Goal: Transaction & Acquisition: Obtain resource

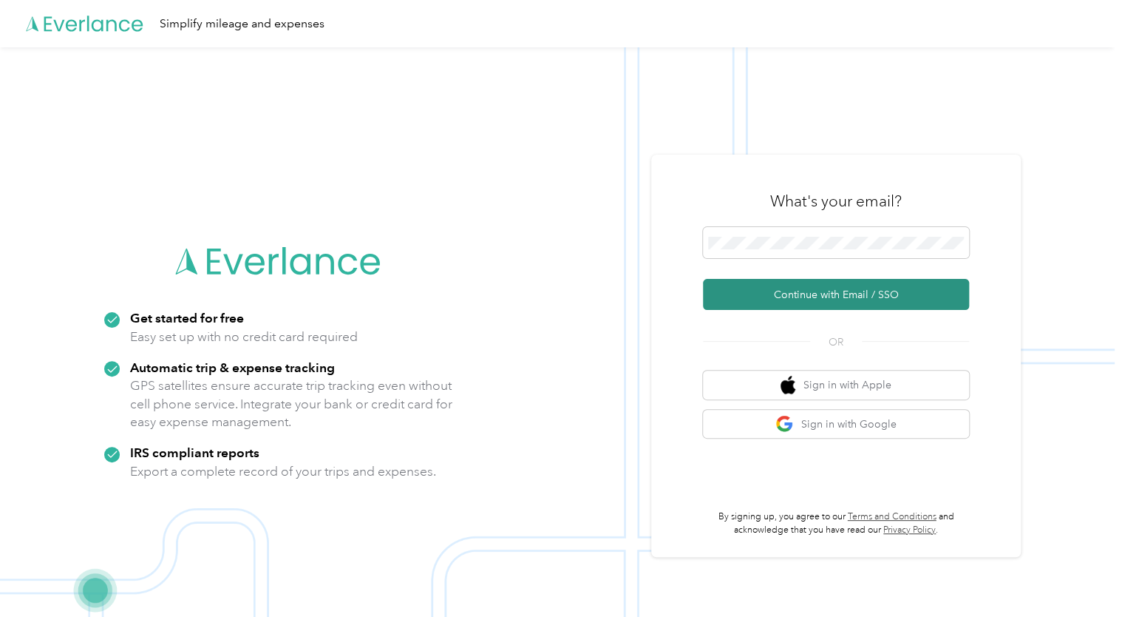
click at [821, 291] on button "Continue with Email / SSO" at bounding box center [836, 294] width 266 height 31
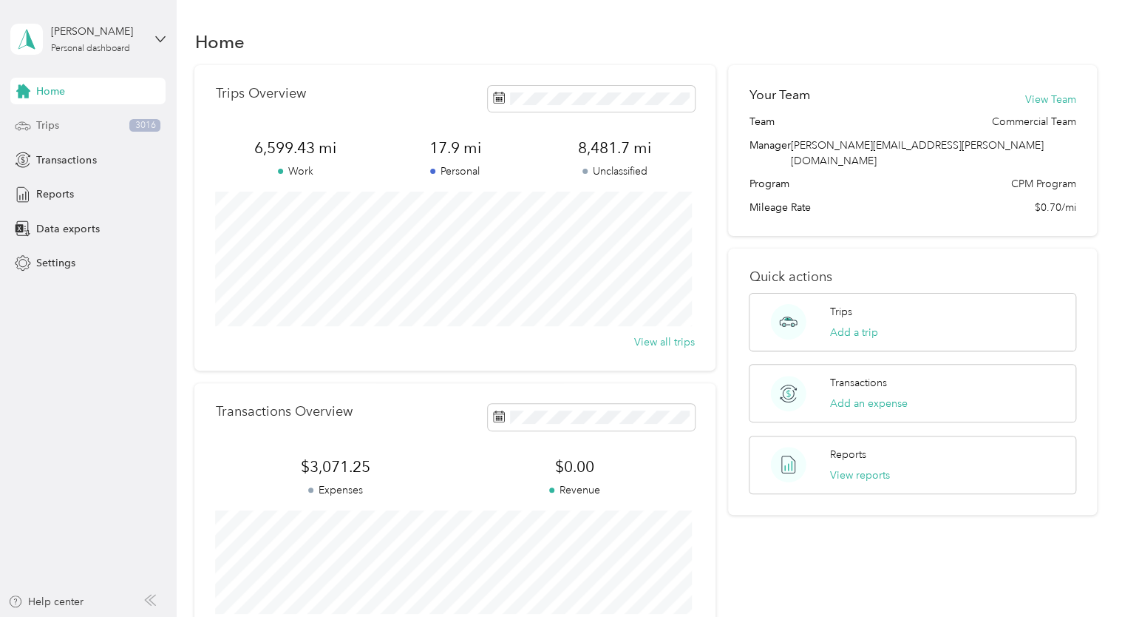
click at [45, 122] on span "Trips" at bounding box center [47, 126] width 23 height 16
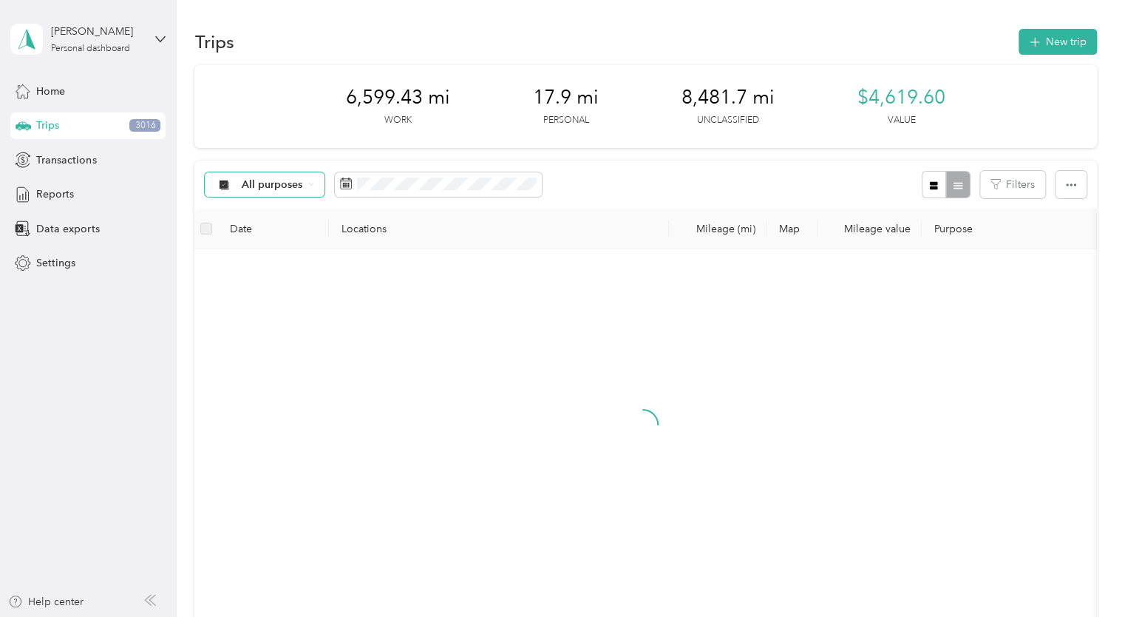
click at [309, 183] on icon at bounding box center [311, 184] width 4 height 2
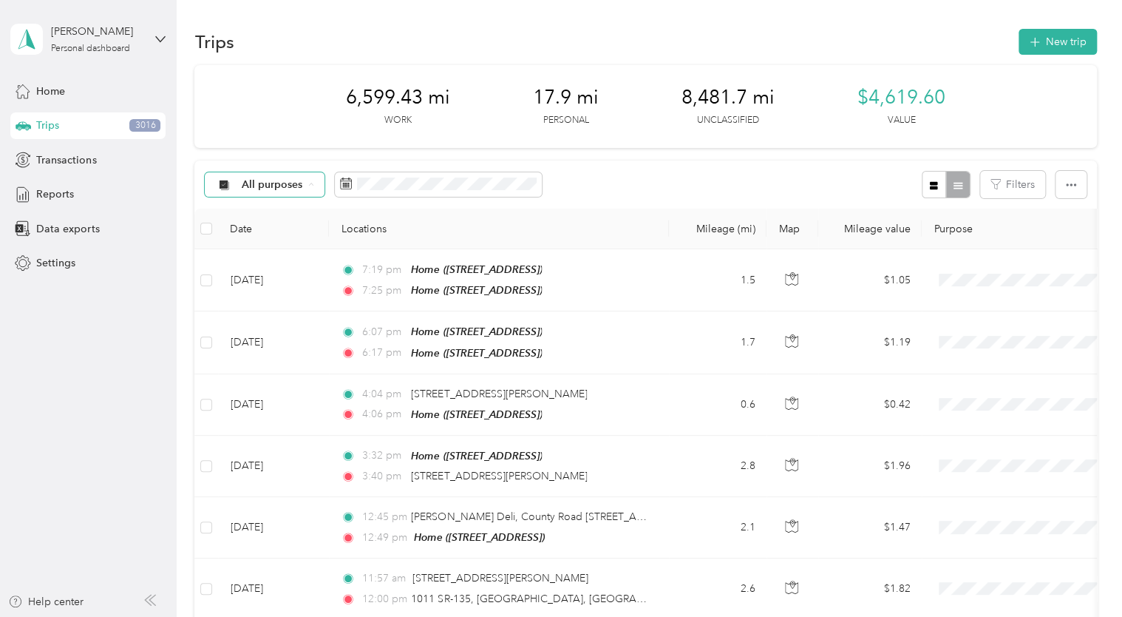
click at [290, 265] on span "[PERSON_NAME] Supply" at bounding box center [303, 263] width 123 height 16
click at [290, 265] on li "[PERSON_NAME] Supply" at bounding box center [291, 263] width 171 height 26
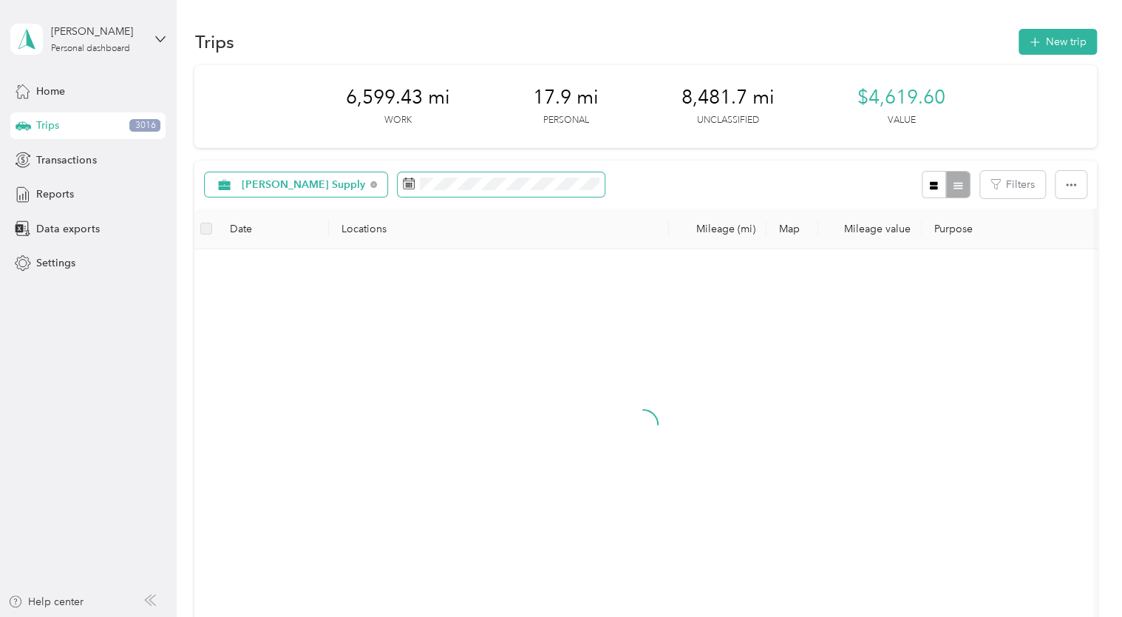
click at [523, 190] on span at bounding box center [501, 184] width 207 height 25
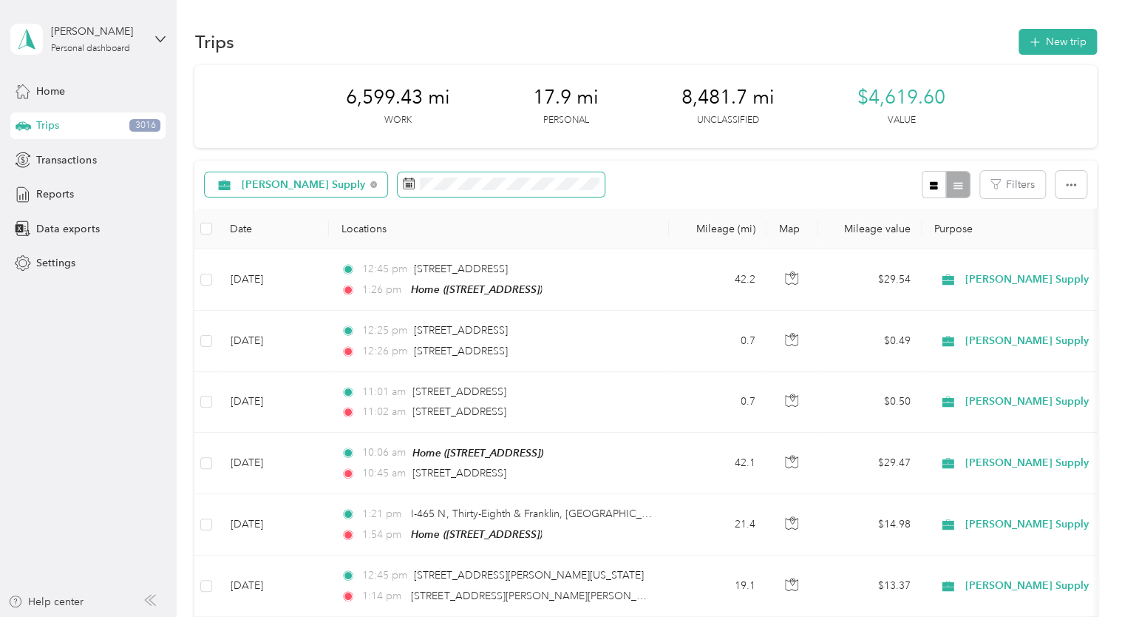
click at [407, 183] on rect at bounding box center [407, 183] width 1 height 1
click at [403, 182] on icon at bounding box center [409, 183] width 12 height 12
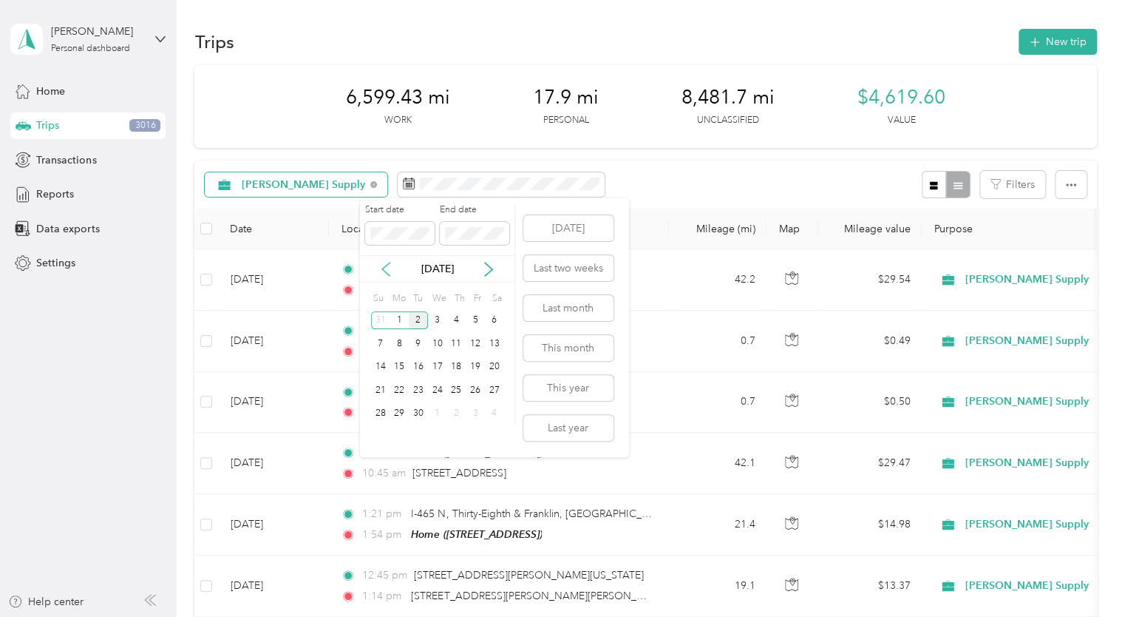
click at [387, 273] on icon at bounding box center [385, 268] width 7 height 13
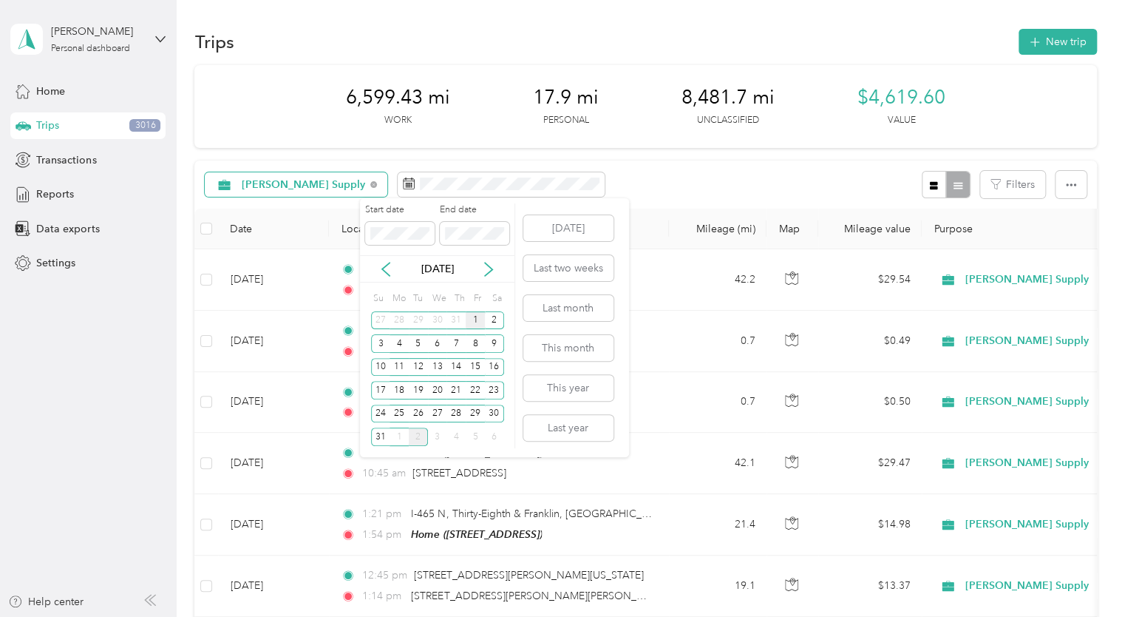
click at [474, 319] on div "1" at bounding box center [475, 320] width 19 height 18
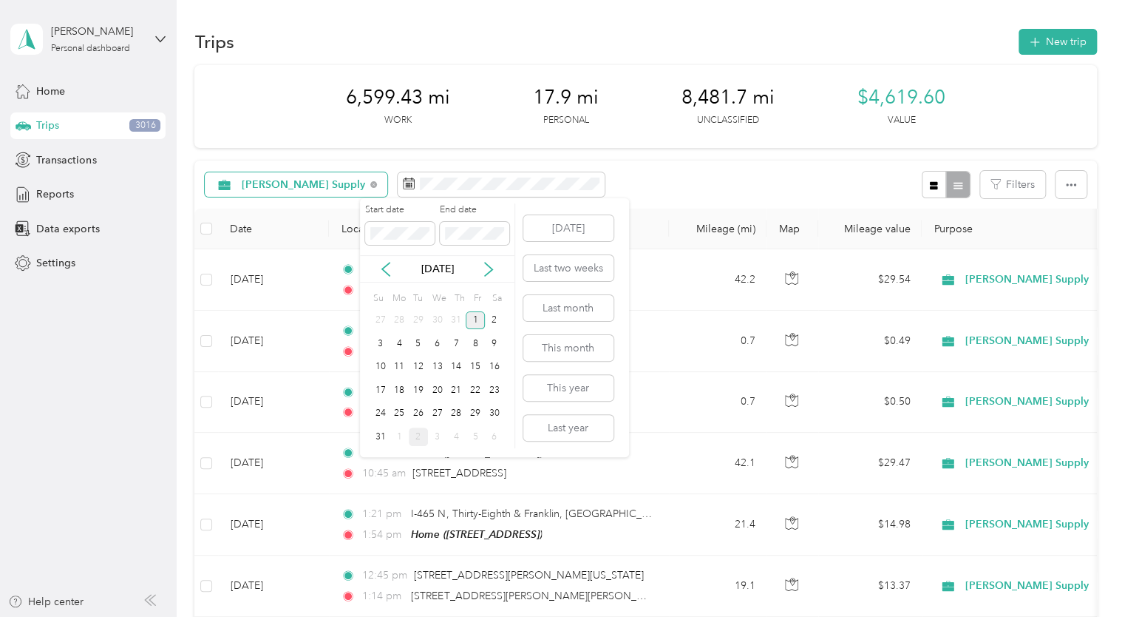
click at [474, 319] on div "1" at bounding box center [475, 320] width 19 height 18
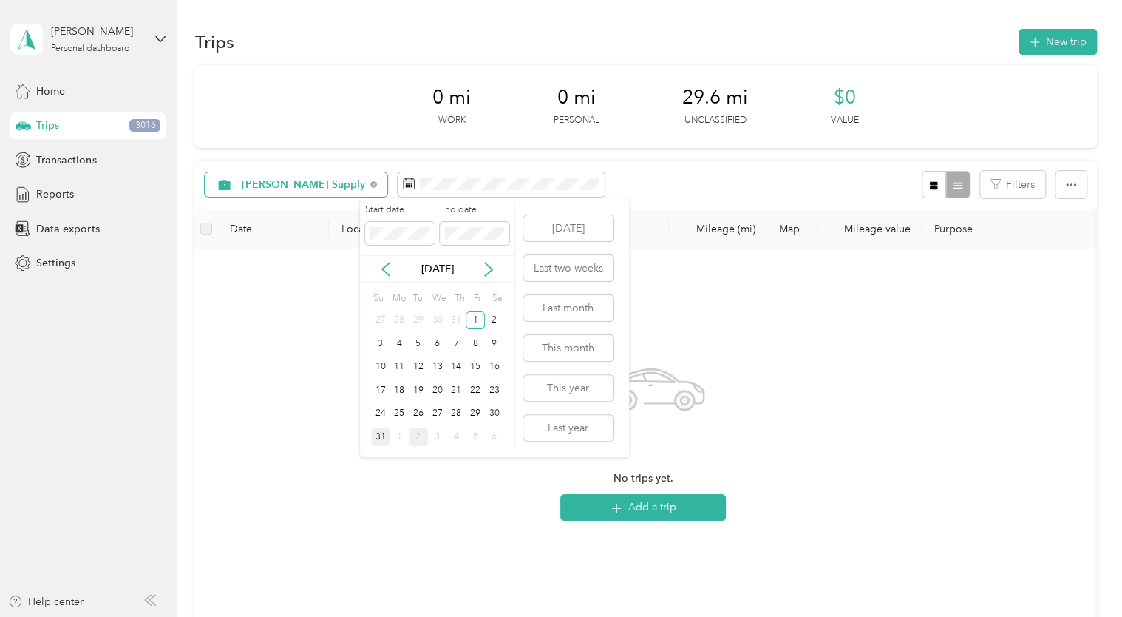
click at [376, 442] on div "31" at bounding box center [380, 436] width 19 height 18
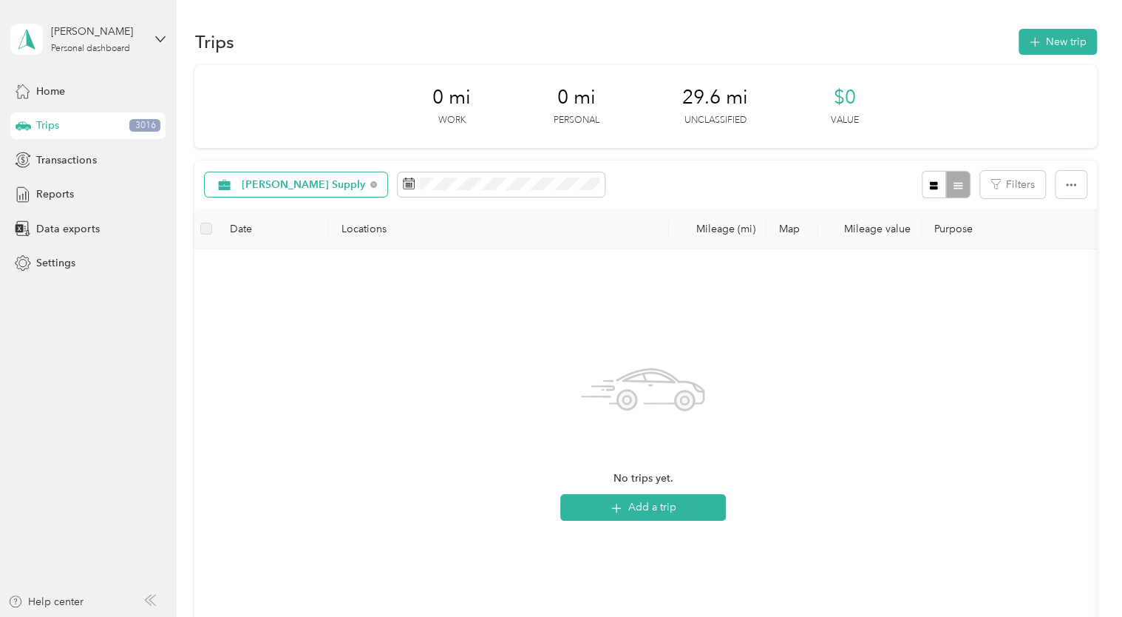
click at [376, 442] on div "31" at bounding box center [380, 436] width 19 height 18
click at [449, 191] on span at bounding box center [501, 184] width 207 height 25
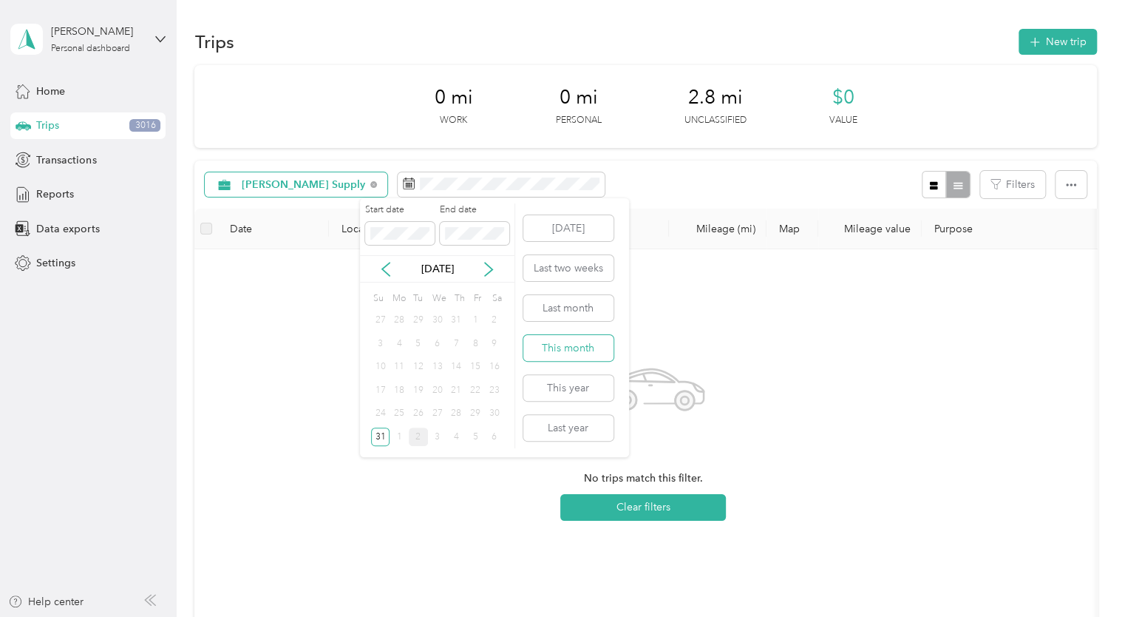
click at [571, 340] on button "This month" at bounding box center [568, 348] width 90 height 26
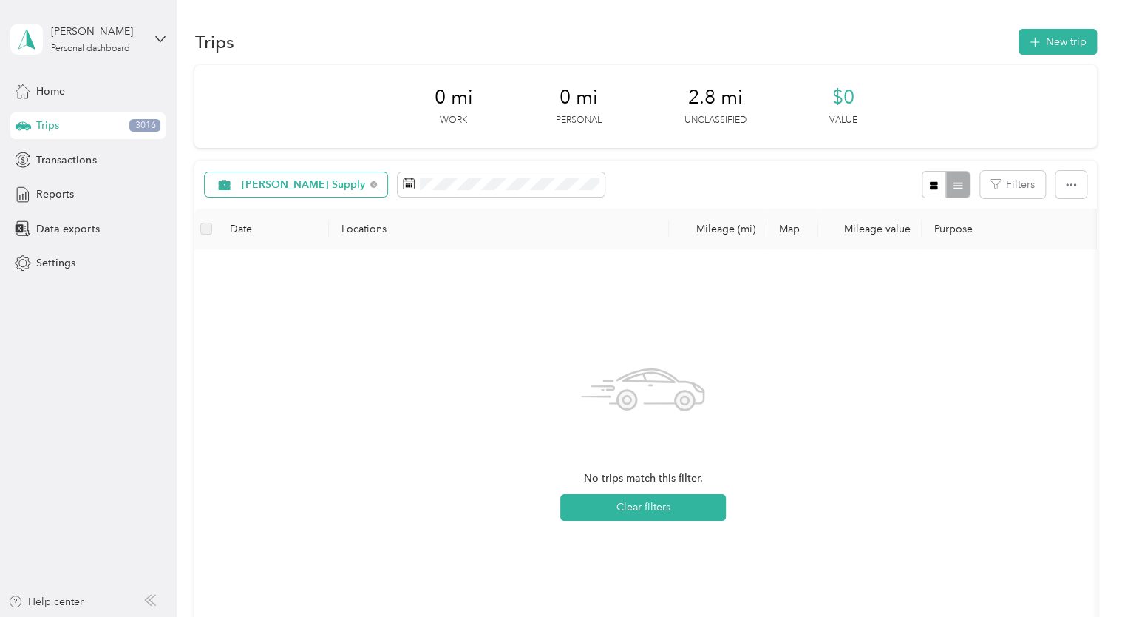
click at [571, 341] on button "This month" at bounding box center [568, 348] width 90 height 26
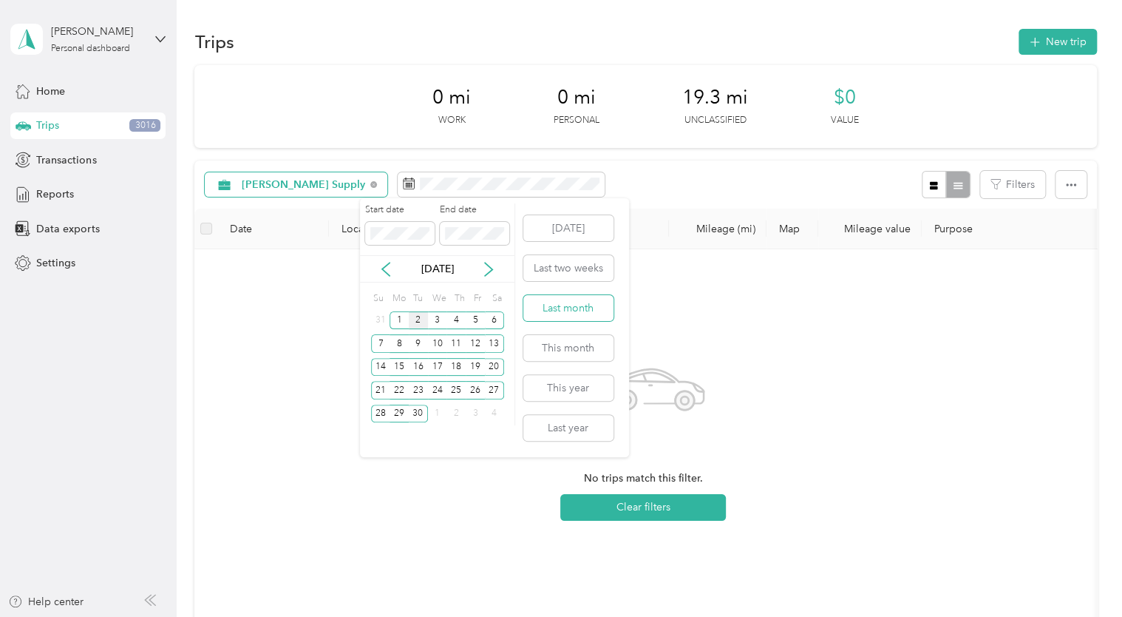
click at [568, 306] on button "Last month" at bounding box center [568, 308] width 90 height 26
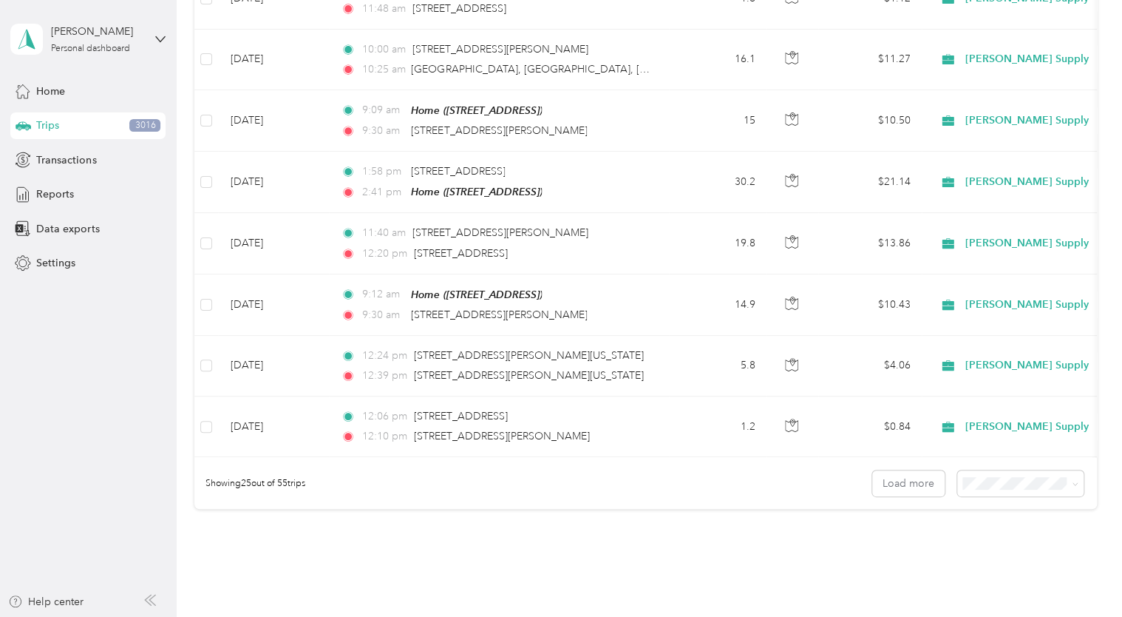
scroll to position [1416, 0]
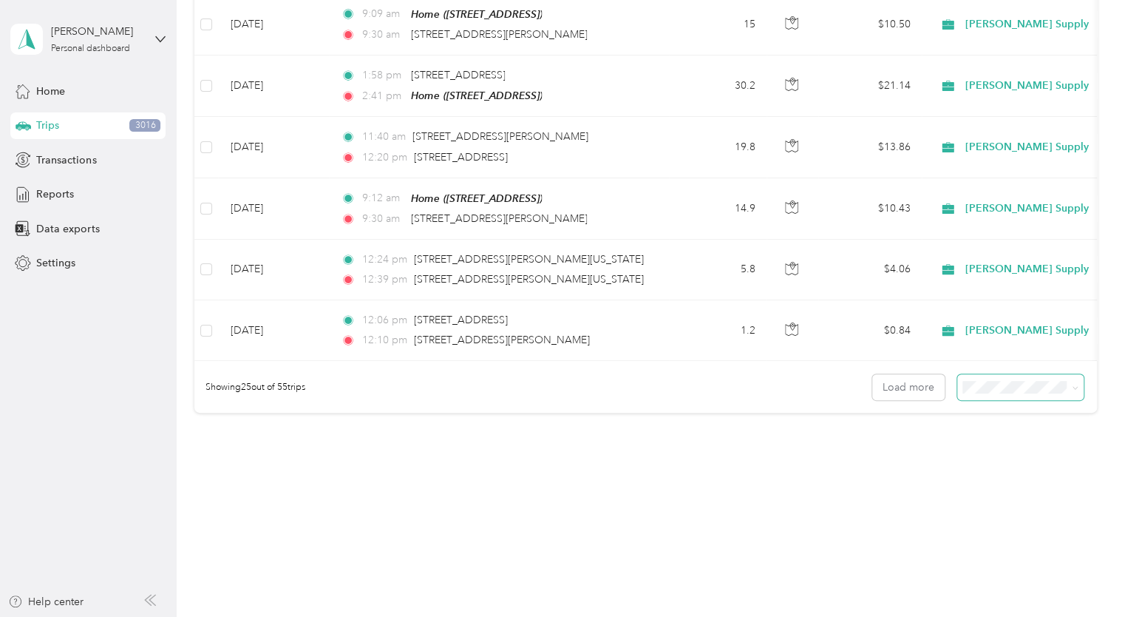
click at [1073, 387] on icon at bounding box center [1075, 387] width 7 height 7
click at [1053, 472] on body "[PERSON_NAME] Personal dashboard Home Trips 3016 Transactions Reports Data expo…" at bounding box center [557, 308] width 1115 height 617
click at [1073, 389] on icon at bounding box center [1075, 387] width 7 height 7
click at [1020, 466] on li "100 per load" at bounding box center [1017, 465] width 126 height 26
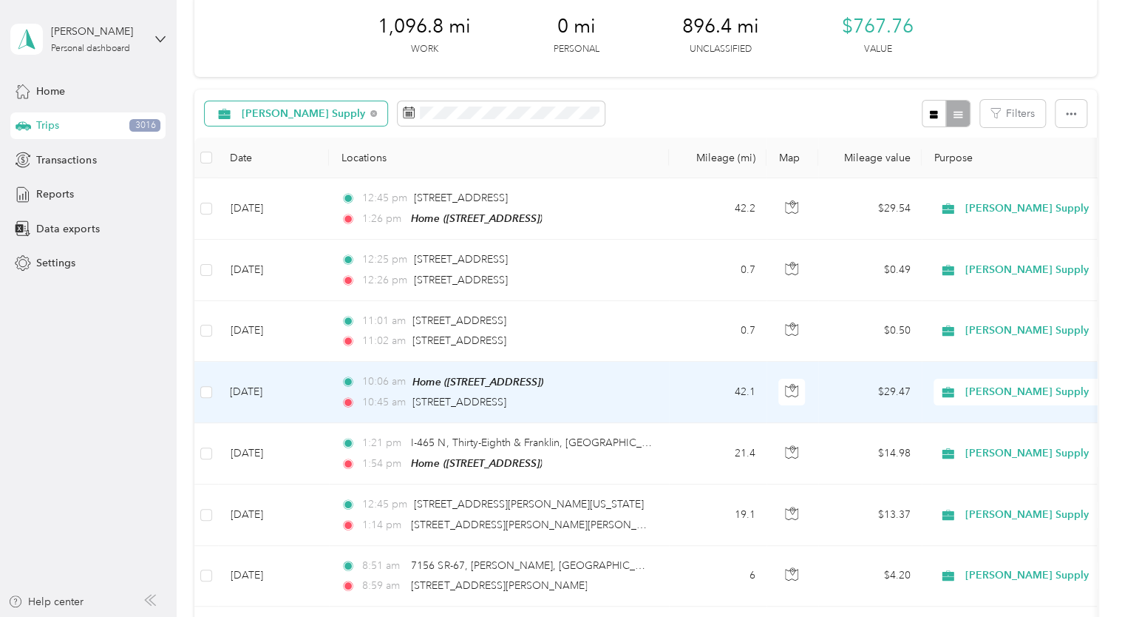
scroll to position [56, 0]
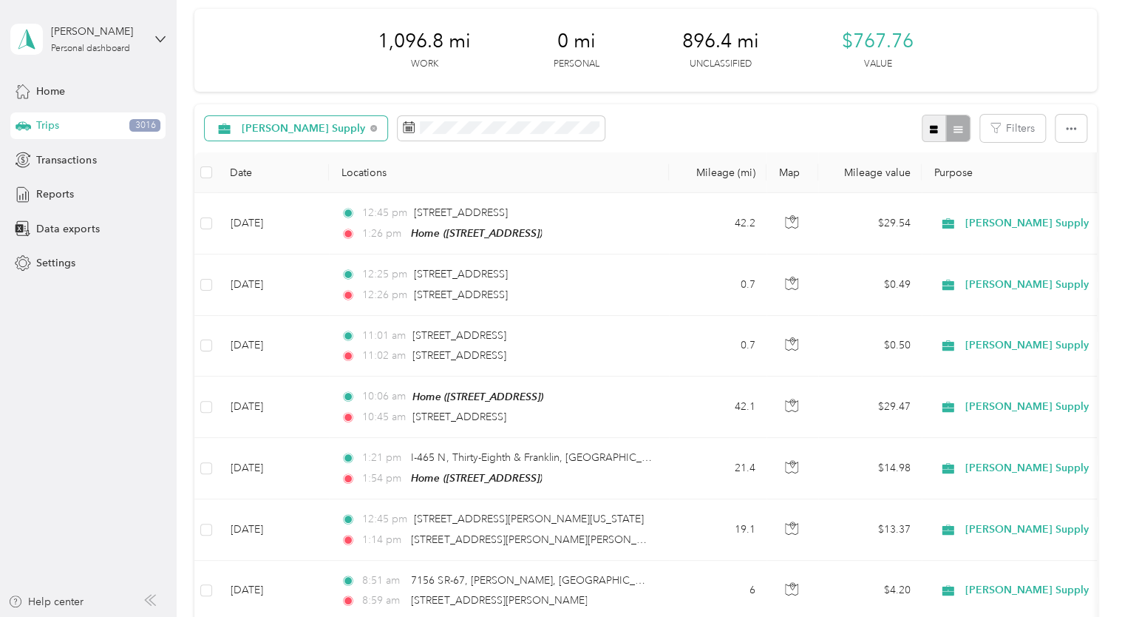
click at [935, 133] on button "button" at bounding box center [934, 128] width 25 height 27
click at [935, 92] on div "1,096.8 mi Work 0 mi Personal 896.4 mi Unclassified $767.76 Value" at bounding box center [645, 50] width 902 height 83
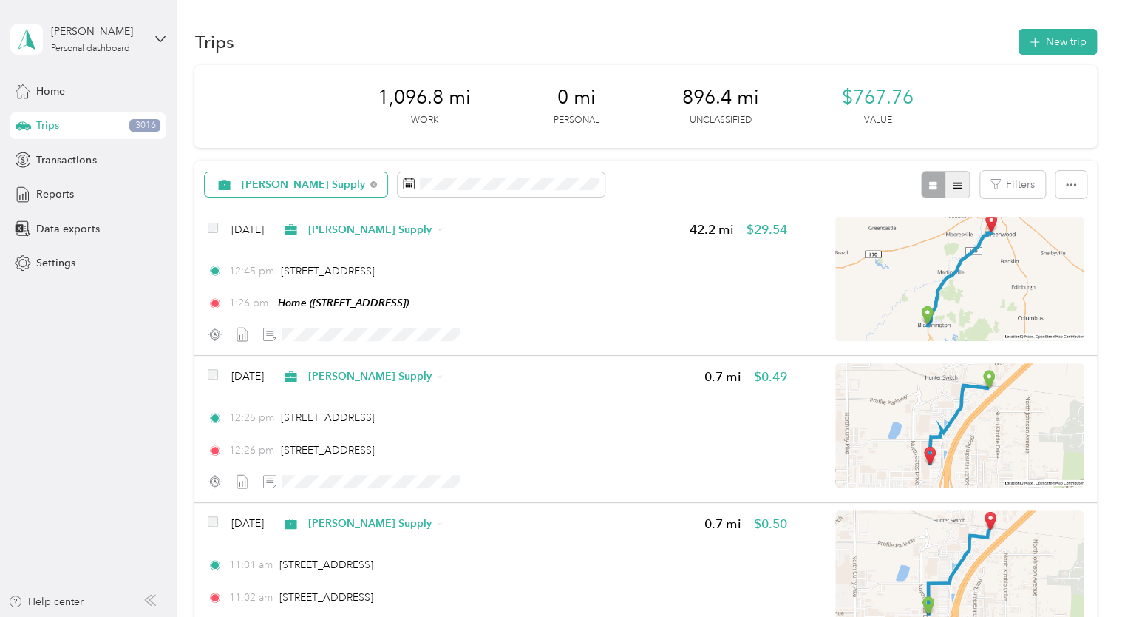
click at [953, 178] on span "button" at bounding box center [957, 184] width 10 height 13
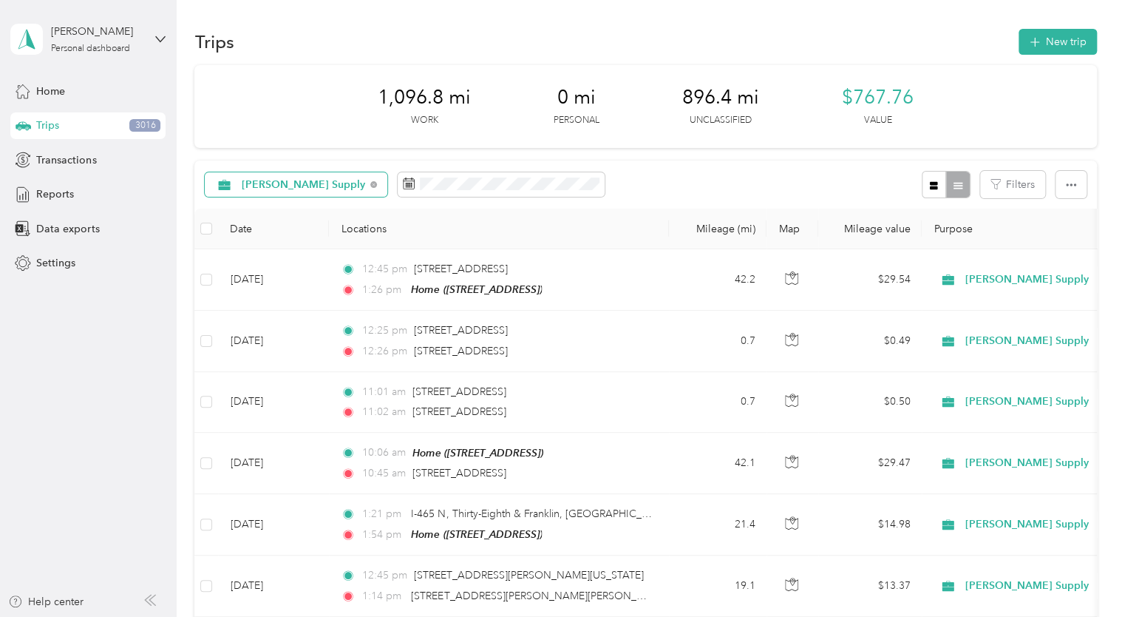
click at [952, 190] on div at bounding box center [946, 184] width 48 height 27
click at [1066, 185] on icon "button" at bounding box center [1071, 184] width 10 height 3
click at [1055, 239] on span "Export" at bounding box center [1046, 238] width 31 height 13
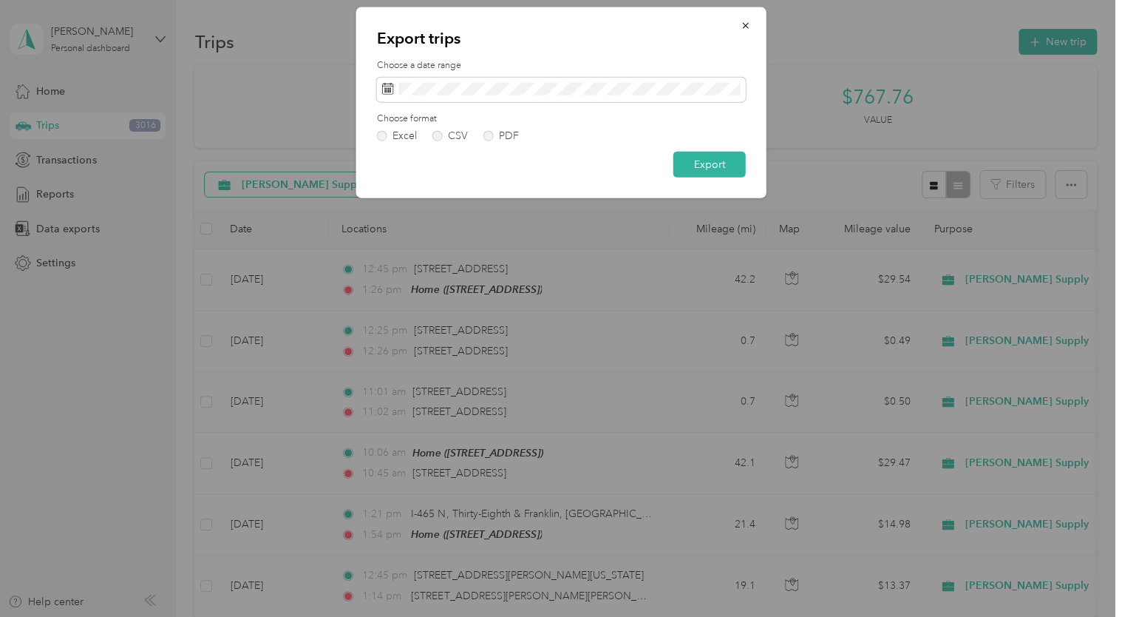
click at [1055, 239] on span "Export" at bounding box center [1046, 236] width 31 height 13
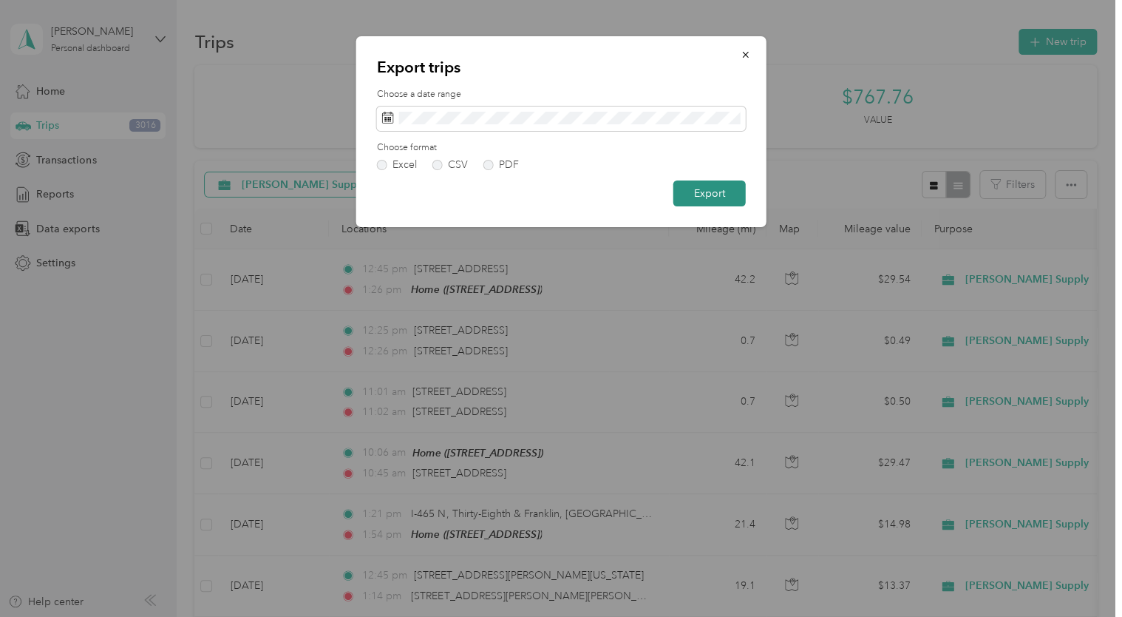
click at [715, 187] on button "Export" at bounding box center [709, 193] width 72 height 26
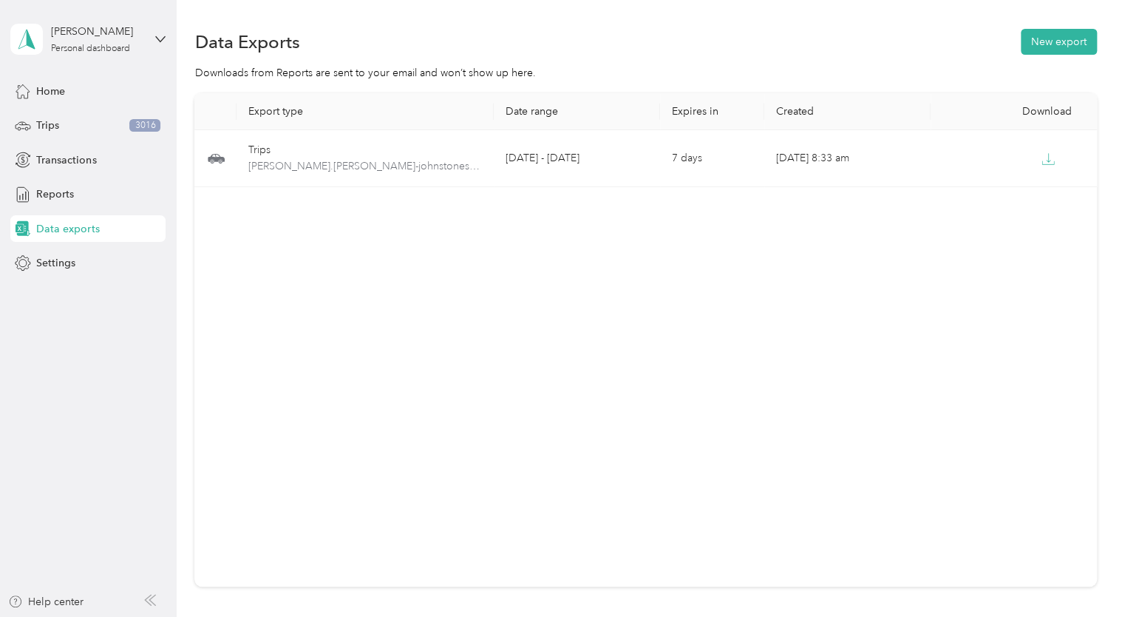
click at [970, 435] on div "Export type Date range Expires in Created Download Trips [PERSON_NAME].[PERSON_…" at bounding box center [645, 339] width 902 height 493
click at [45, 159] on span "Transactions" at bounding box center [66, 160] width 60 height 16
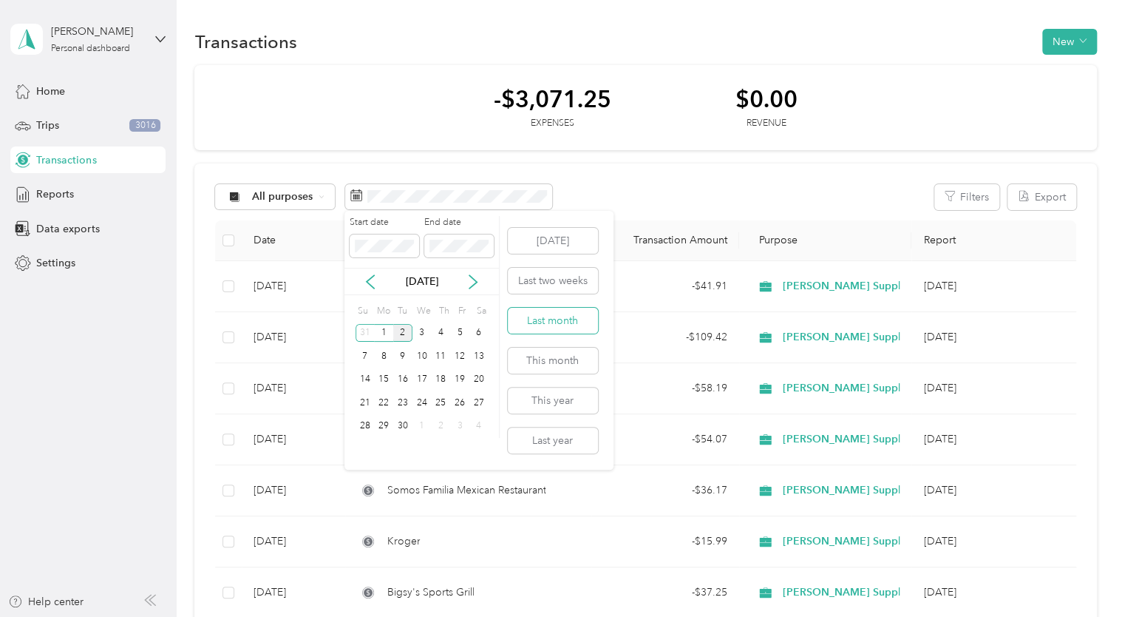
click at [574, 322] on button "Last month" at bounding box center [553, 321] width 90 height 26
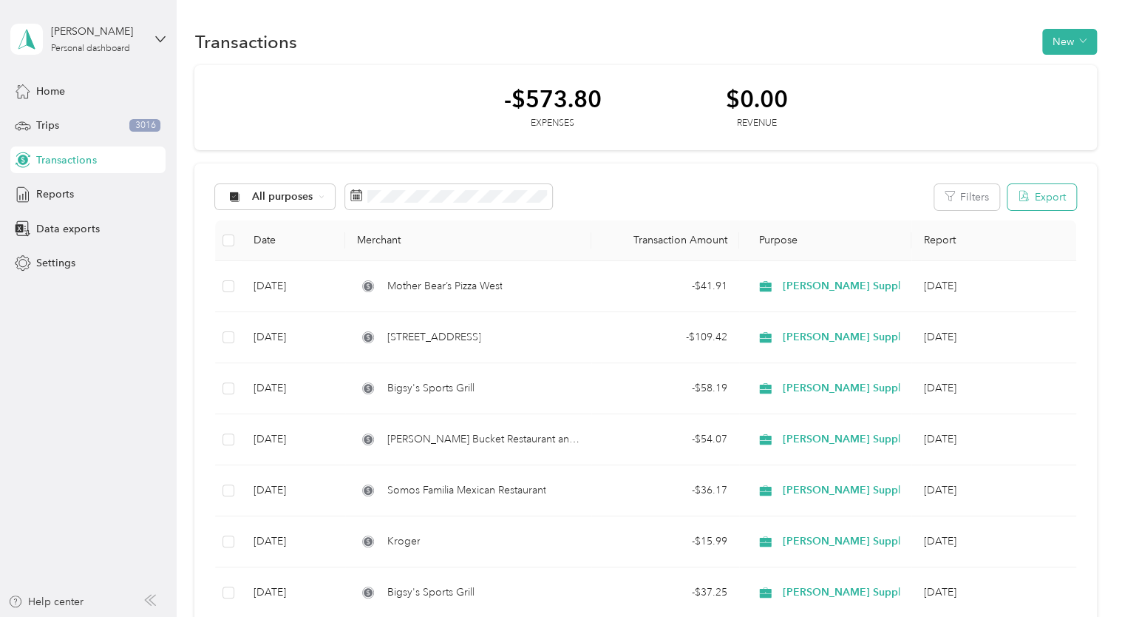
click at [1050, 202] on button "Export" at bounding box center [1042, 197] width 69 height 26
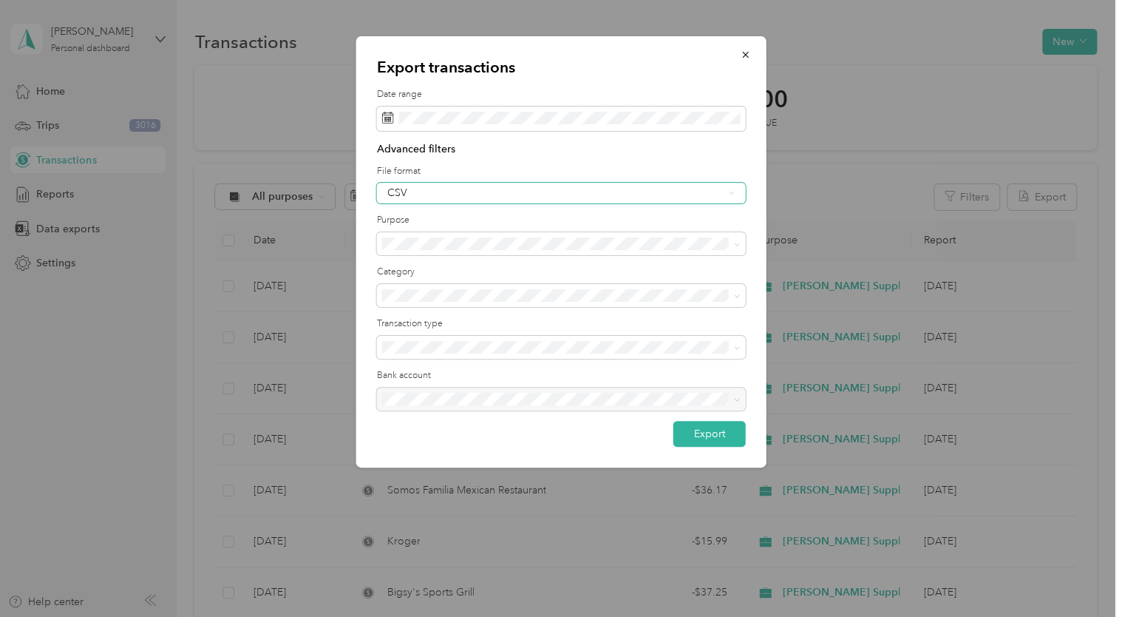
click at [724, 192] on div "CSV" at bounding box center [561, 193] width 369 height 21
click at [401, 274] on li "PDF" at bounding box center [560, 270] width 369 height 26
click at [716, 438] on button "Export" at bounding box center [709, 434] width 72 height 26
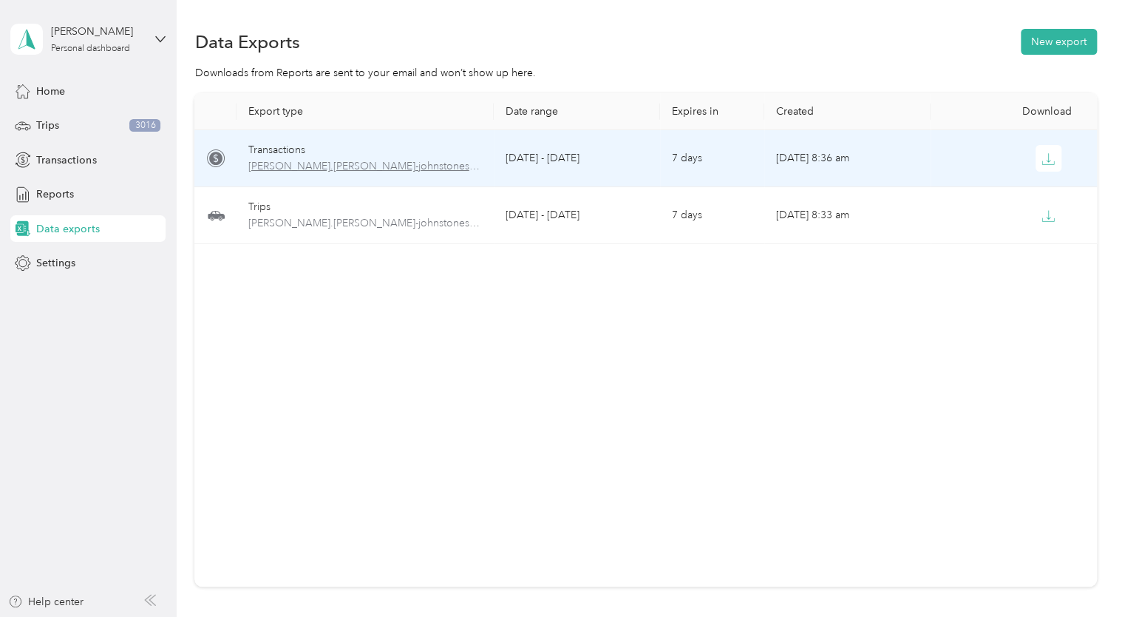
click at [264, 161] on span "[PERSON_NAME].[PERSON_NAME]-johnstonesolutions.com-transactions-2025-08-01-2025…" at bounding box center [365, 166] width 234 height 16
click at [265, 161] on span "[PERSON_NAME].[PERSON_NAME]-johnstonesolutions.com-transactions-2025-08-01-2025…" at bounding box center [365, 166] width 234 height 16
click at [414, 174] on td "Transactions [PERSON_NAME].[PERSON_NAME]-johnstonesolutions.com-transactions-20…" at bounding box center [366, 158] width 258 height 57
click at [339, 160] on span "[PERSON_NAME].[PERSON_NAME]-johnstonesolutions.com-transactions-2025-08-01-2025…" at bounding box center [365, 166] width 234 height 16
click at [339, 159] on span "[PERSON_NAME].[PERSON_NAME]-johnstonesolutions.com-transactions-2025-08-01-2025…" at bounding box center [365, 166] width 234 height 16
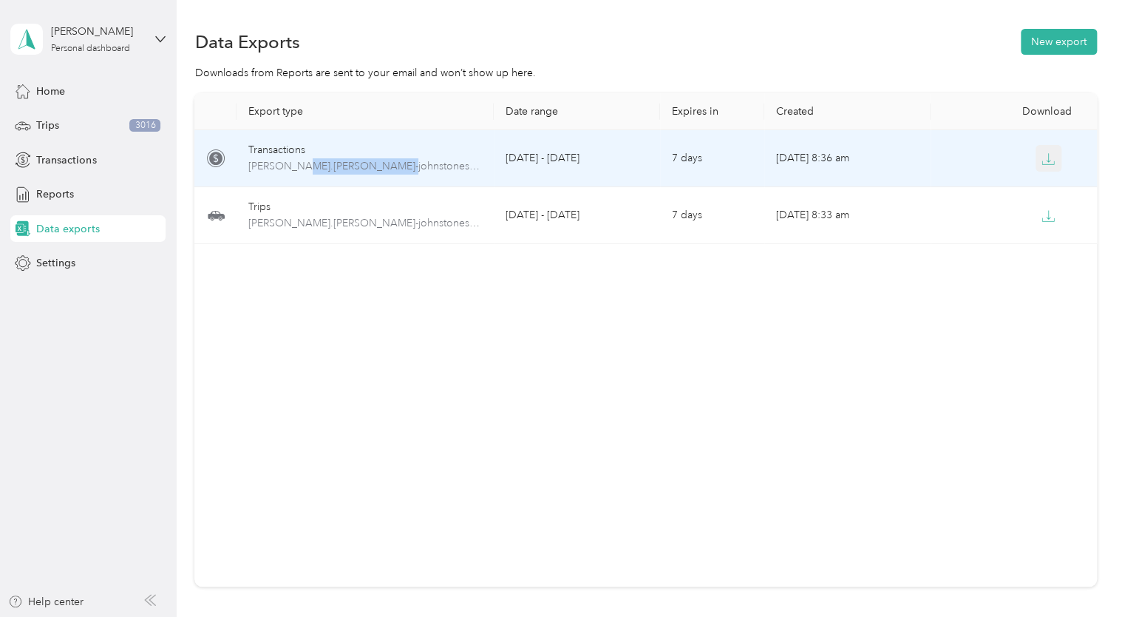
click at [1042, 163] on icon "button" at bounding box center [1048, 158] width 13 height 13
